Goal: Information Seeking & Learning: Check status

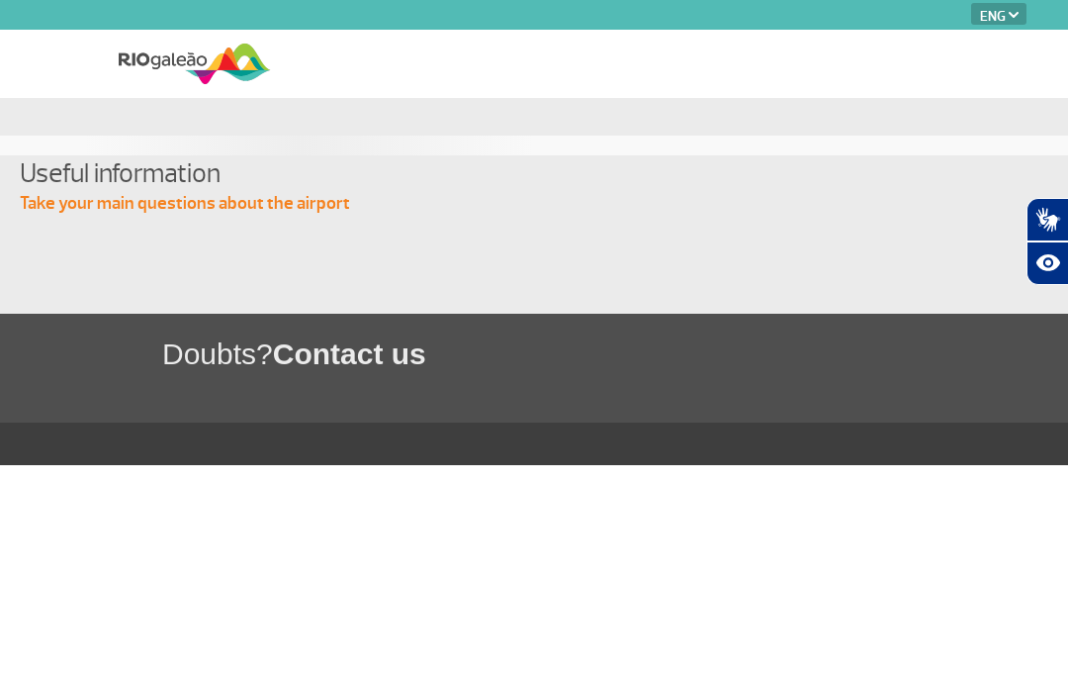
select select "en"
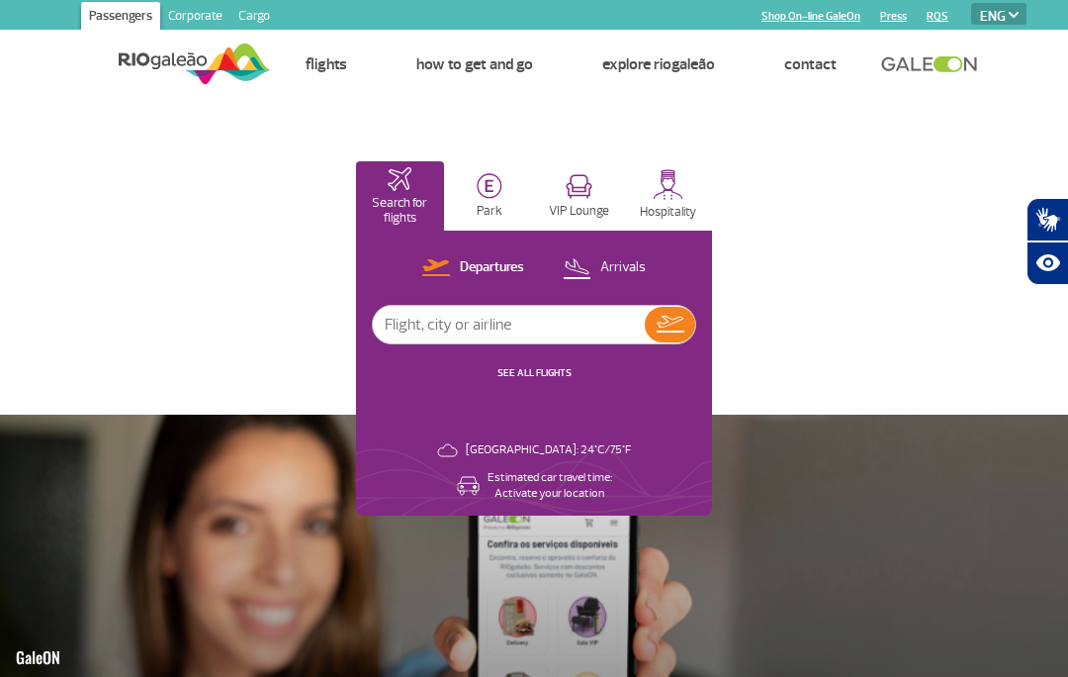
click at [475, 273] on p "Departures" at bounding box center [492, 267] width 64 height 19
click at [509, 329] on input "text" at bounding box center [509, 325] width 272 height 38
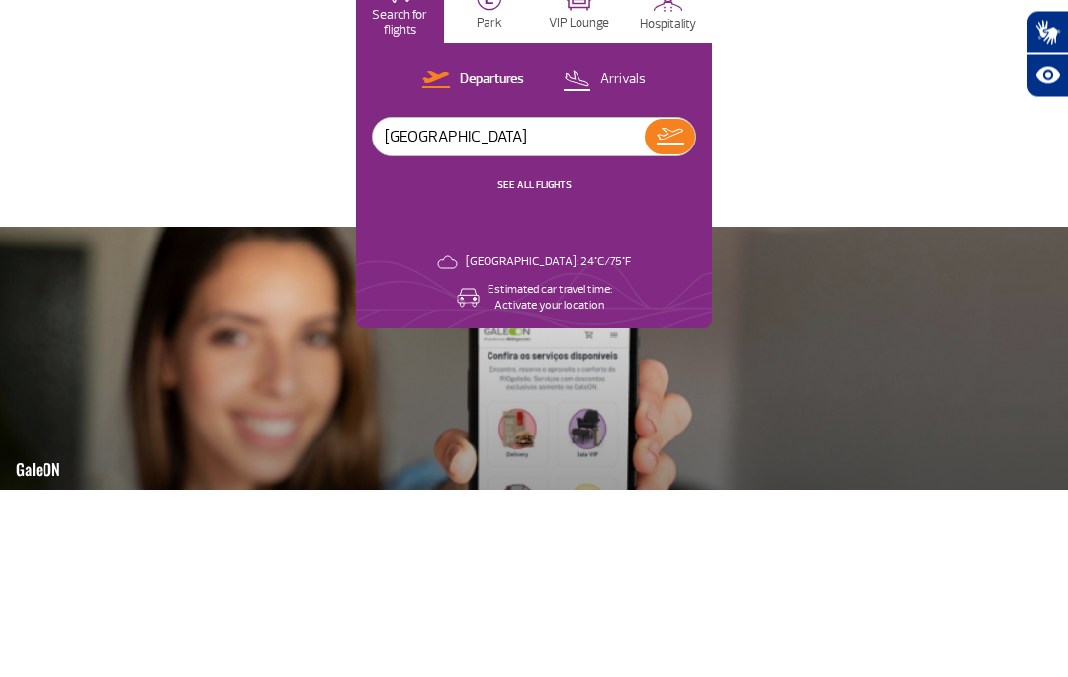
type input "[GEOGRAPHIC_DATA]"
click at [671, 316] on img at bounding box center [671, 324] width 28 height 17
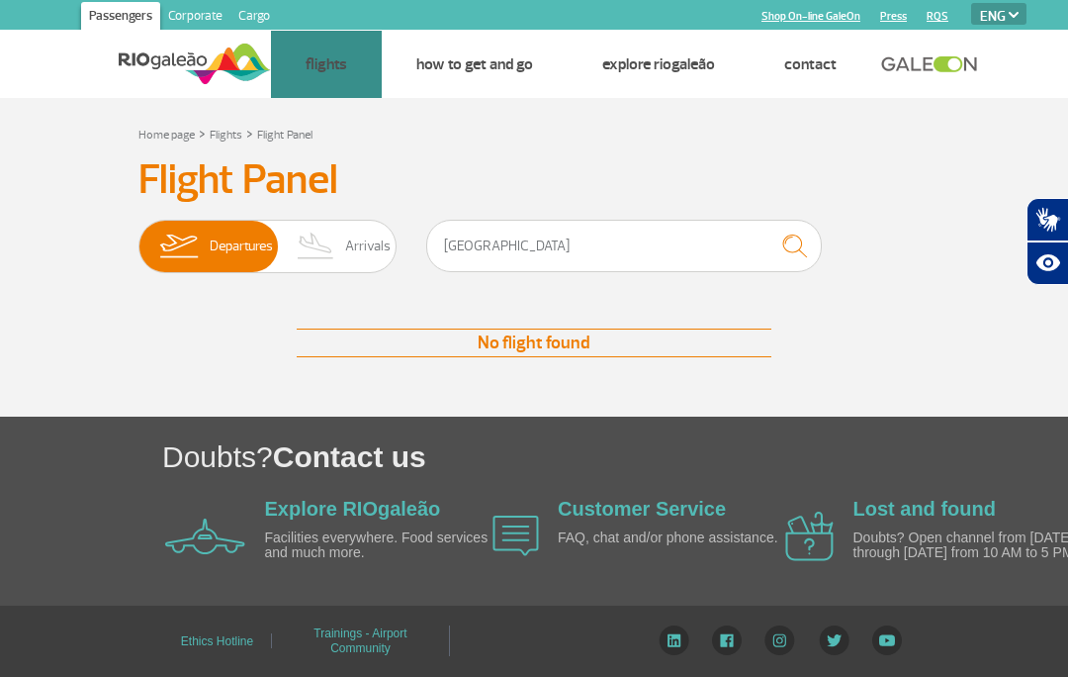
click at [0, 0] on link "Destinations" at bounding box center [0, 0] width 0 height 0
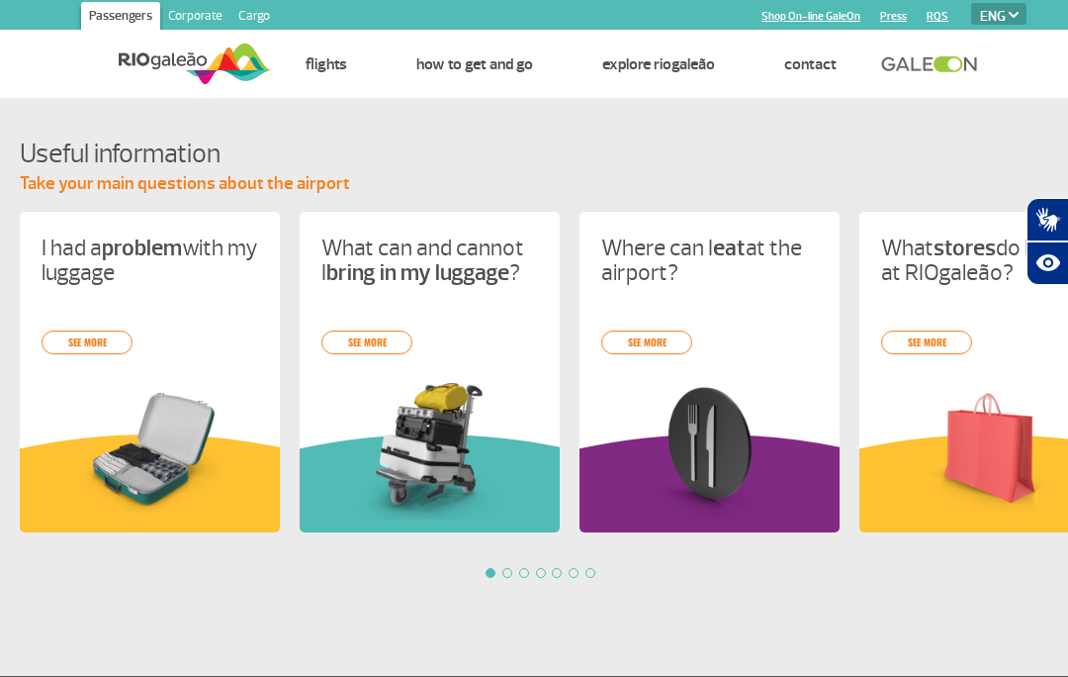
scroll to position [188, 0]
